Goal: Task Accomplishment & Management: Use online tool/utility

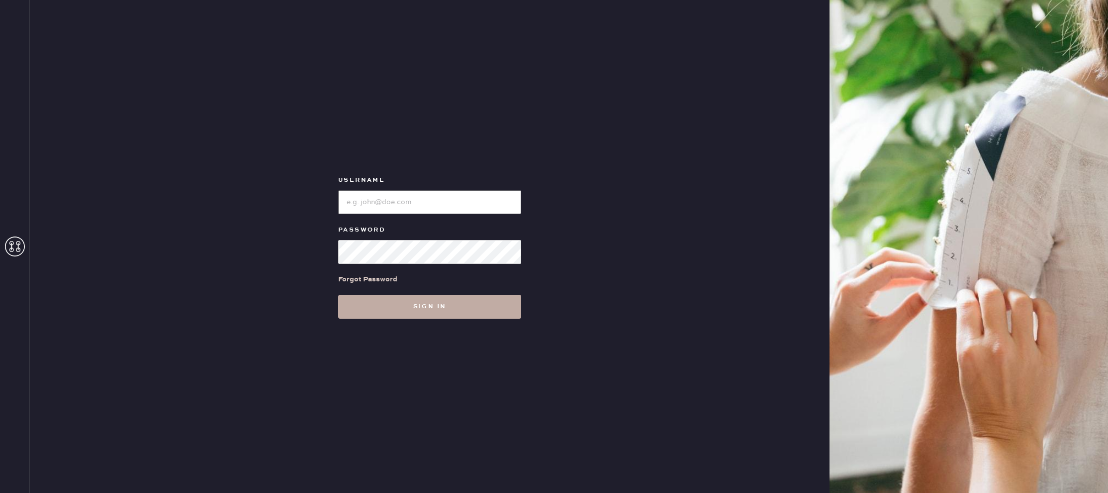
type input "reformationlajolla"
click at [375, 306] on button "Sign in" at bounding box center [429, 307] width 183 height 24
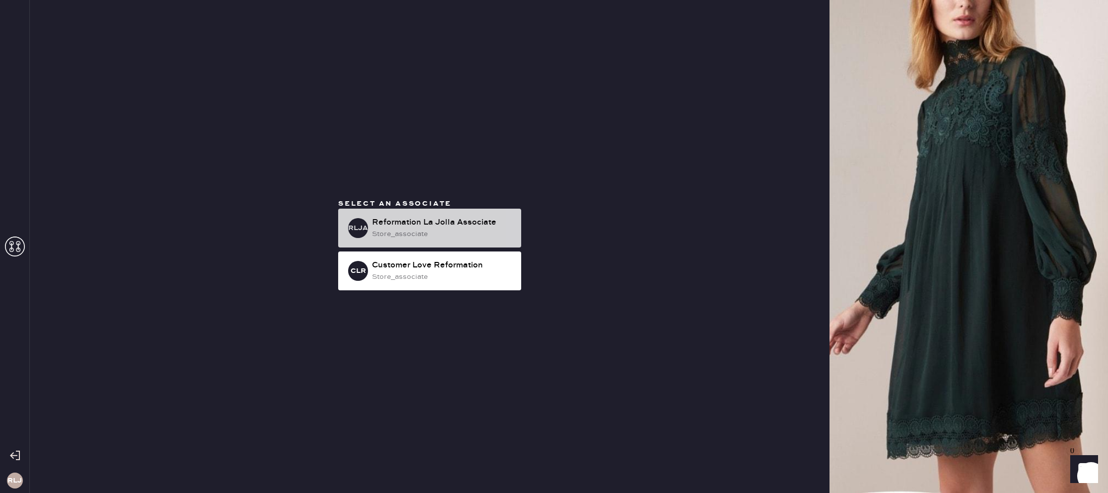
click at [419, 236] on div "store_associate" at bounding box center [442, 233] width 141 height 11
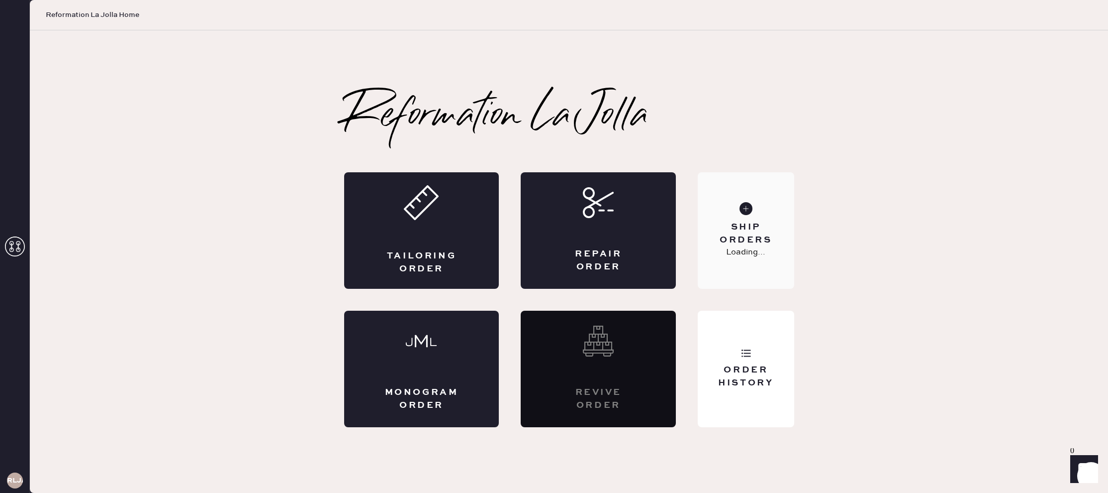
click at [763, 256] on p "Loading..." at bounding box center [745, 252] width 39 height 12
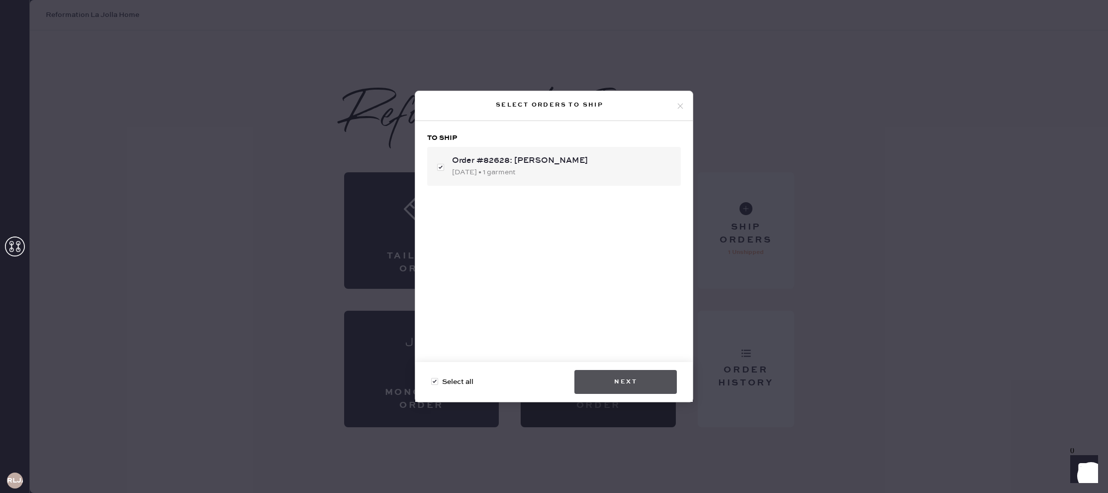
click at [614, 383] on button "Next" at bounding box center [626, 382] width 102 height 24
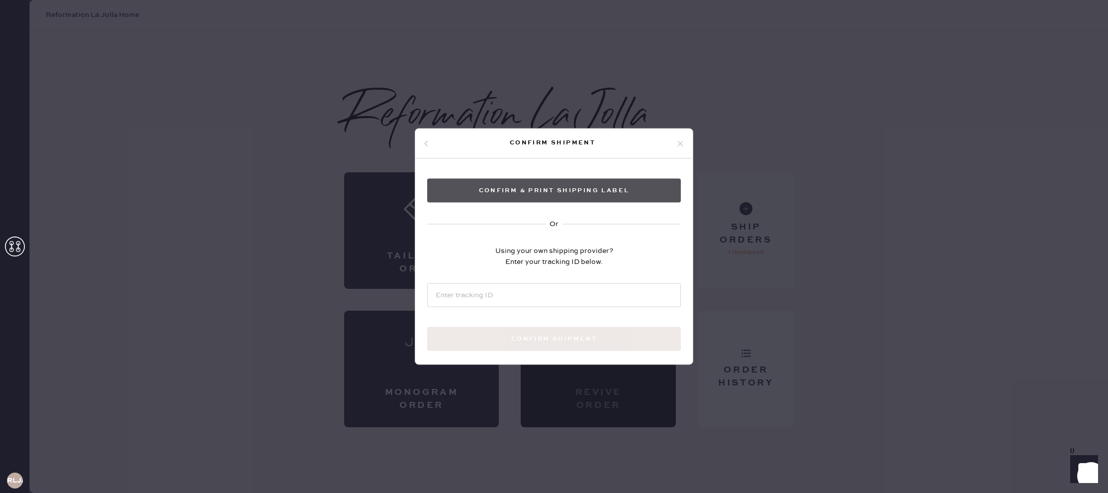
click at [604, 193] on button "Confirm & Print shipping label" at bounding box center [554, 191] width 254 height 24
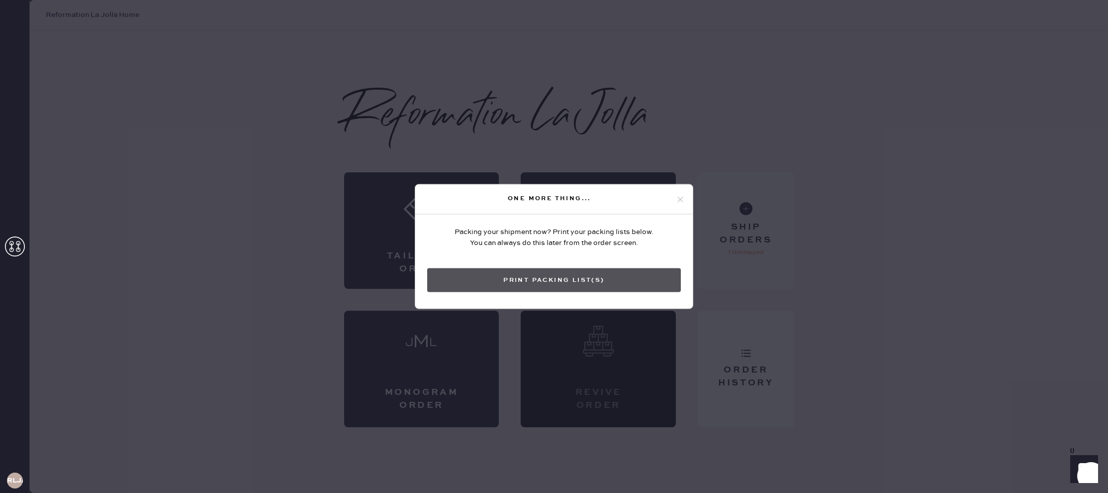
click at [624, 276] on button "Print Packing List(s)" at bounding box center [554, 280] width 254 height 24
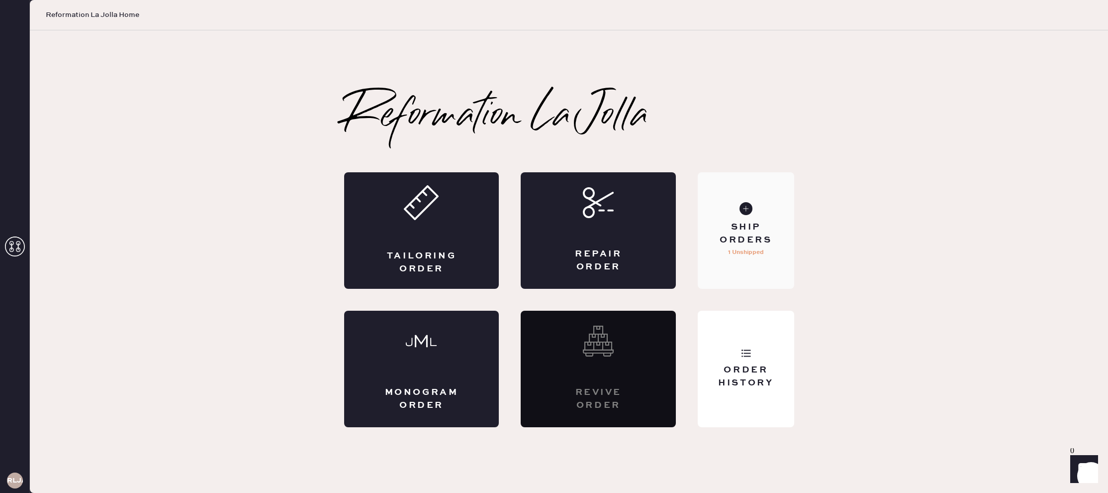
click at [730, 267] on div "Ship Orders 1 Unshipped" at bounding box center [746, 230] width 96 height 116
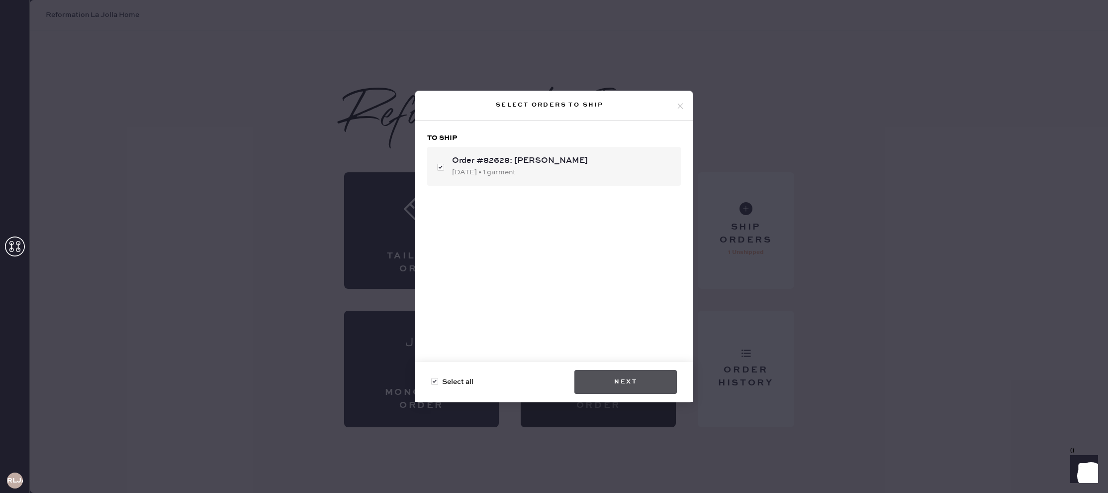
click at [636, 388] on button "Next" at bounding box center [626, 382] width 102 height 24
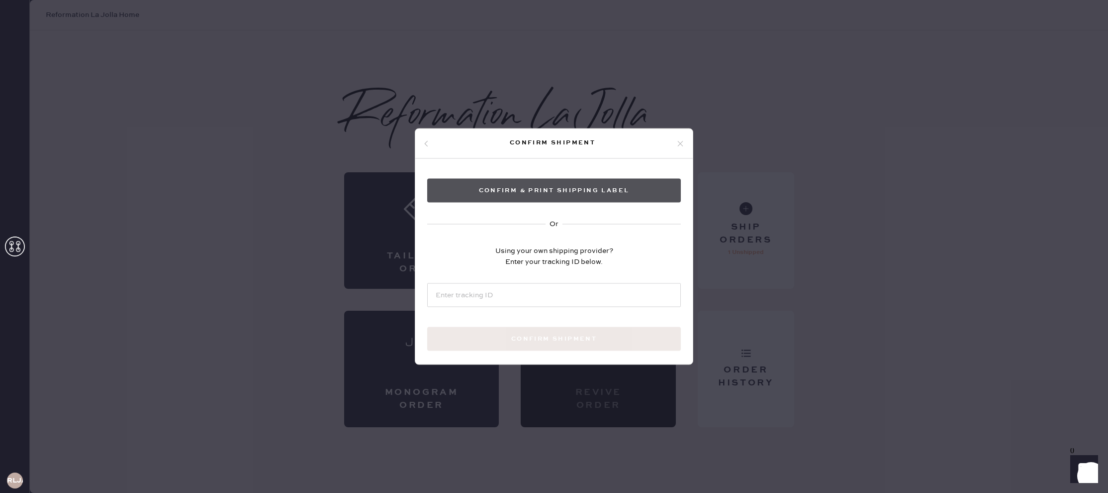
click at [592, 191] on button "Confirm & Print shipping label" at bounding box center [554, 191] width 254 height 24
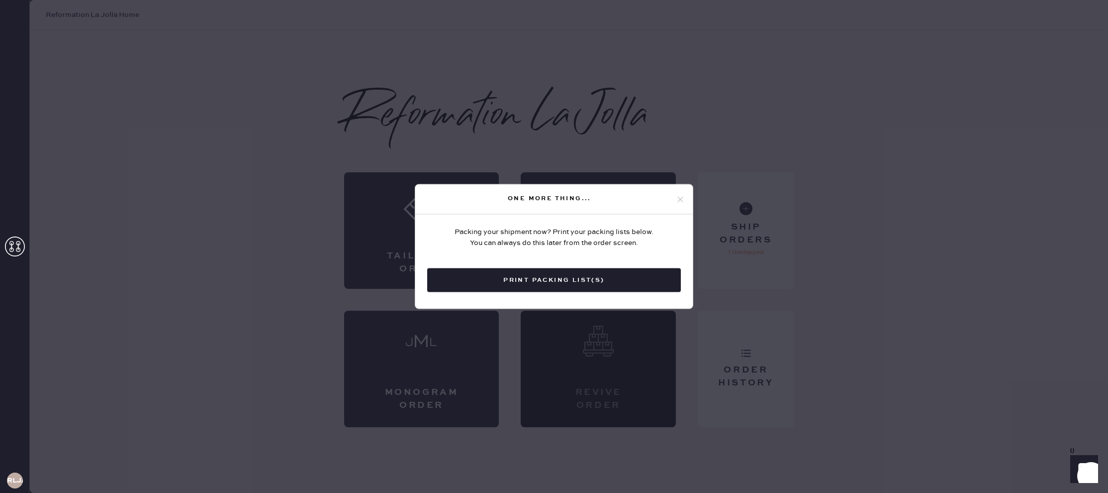
click at [678, 200] on icon at bounding box center [680, 199] width 9 height 9
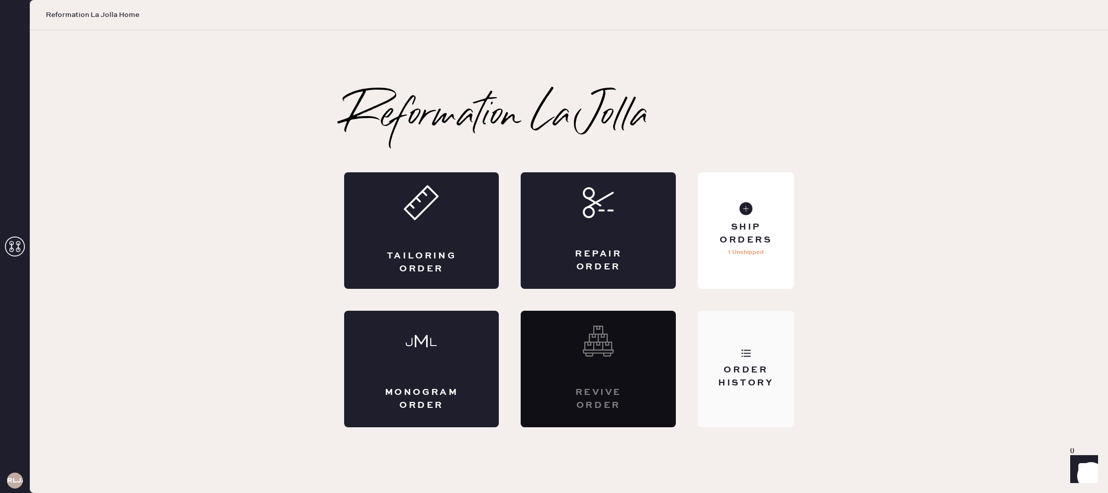
click at [725, 314] on div "Order History" at bounding box center [746, 368] width 96 height 116
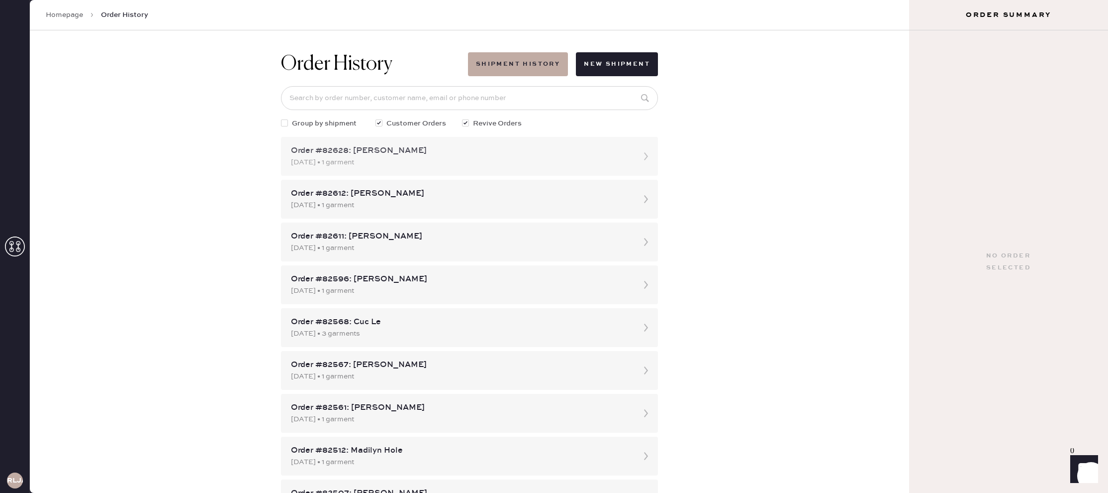
click at [419, 159] on div "[DATE] • 1 garment" at bounding box center [460, 162] width 339 height 11
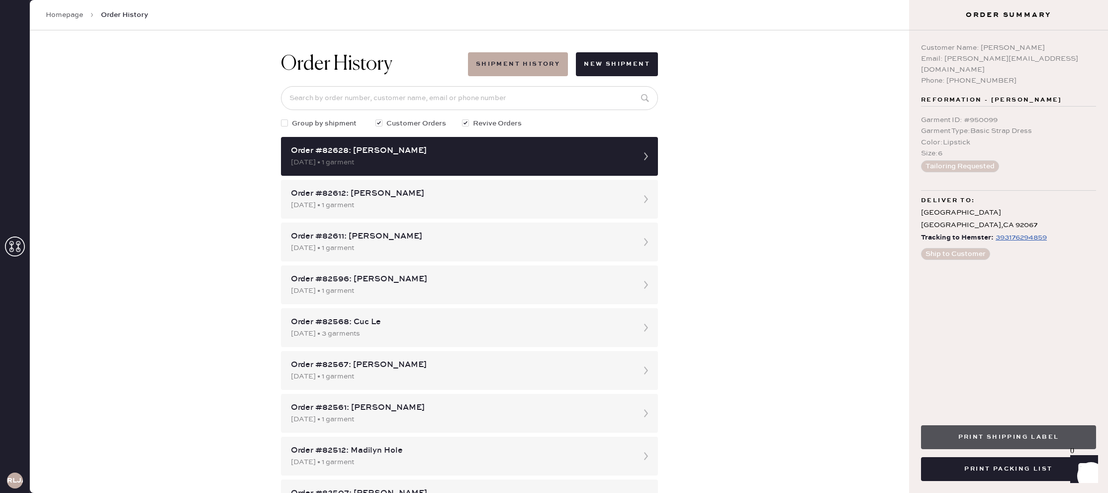
click at [1009, 442] on button "Print Shipping Label" at bounding box center [1008, 437] width 175 height 24
